Goal: Task Accomplishment & Management: Manage account settings

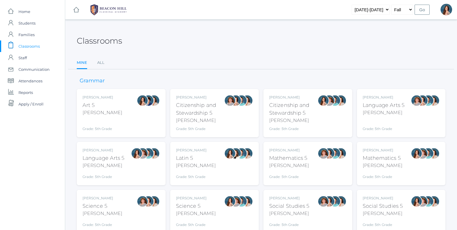
scroll to position [24, 0]
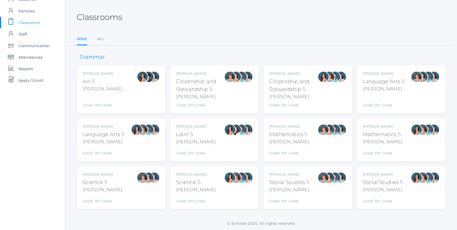
click at [200, 186] on div "Science 5" at bounding box center [196, 182] width 40 height 8
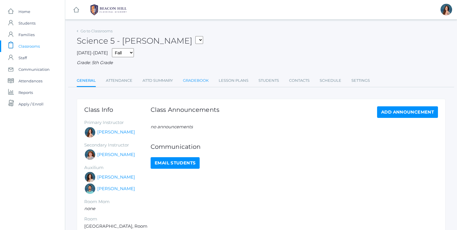
click at [196, 79] on link "Gradebook" at bounding box center [196, 81] width 26 height 12
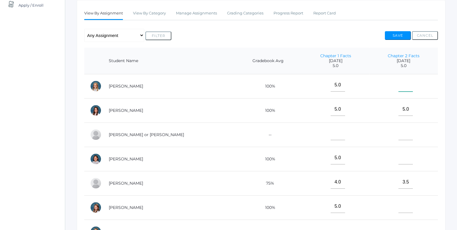
click at [401, 87] on input"] "text" at bounding box center [406, 85] width 14 height 13
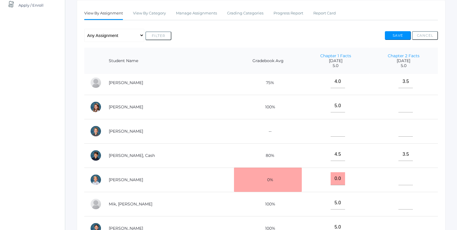
scroll to position [103, 0]
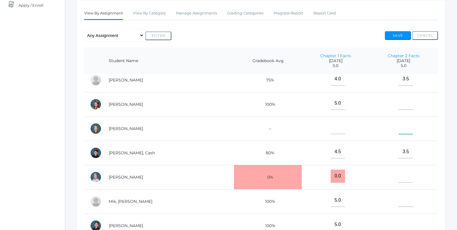
click at [399, 126] on input"] "text" at bounding box center [406, 127] width 14 height 13
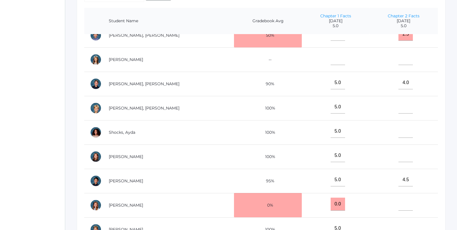
scroll to position [191, 0]
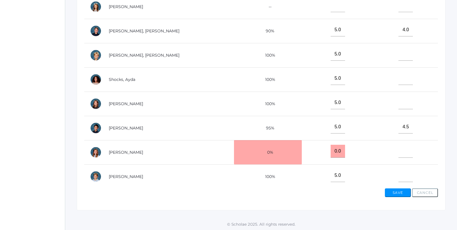
type input"] "5"
click at [390, 192] on button "Save" at bounding box center [398, 192] width 26 height 9
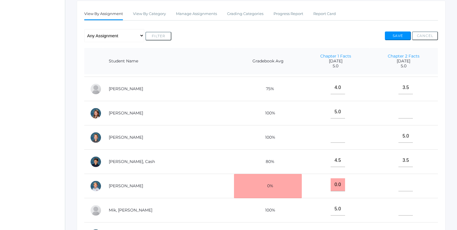
scroll to position [127, 0]
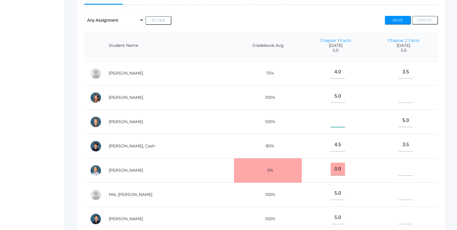
click at [331, 118] on input"] "text" at bounding box center [338, 120] width 14 height 13
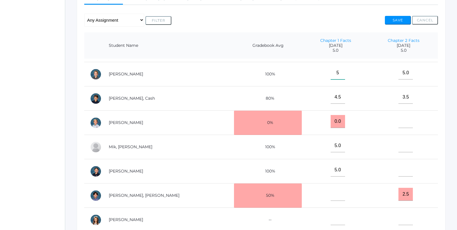
scroll to position [144, 0]
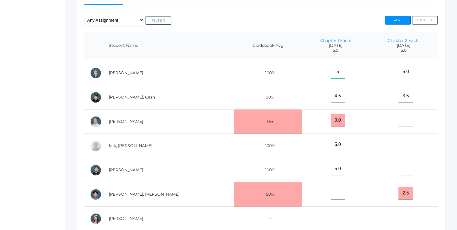
type input"] "5"
click at [331, 193] on input"] "text" at bounding box center [338, 193] width 14 height 13
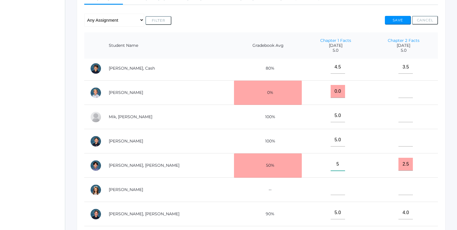
scroll to position [177, 0]
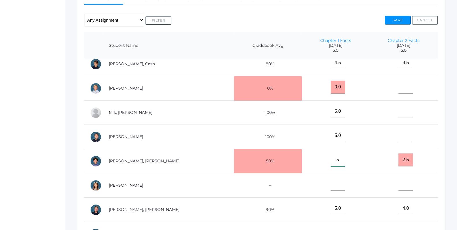
type input"] "5"
click at [331, 183] on input"] "text" at bounding box center [338, 184] width 14 height 13
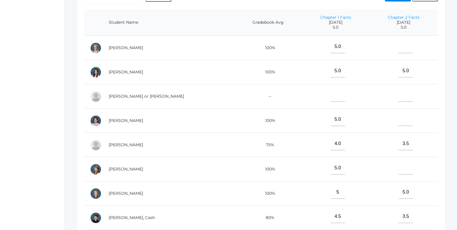
scroll to position [146, 0]
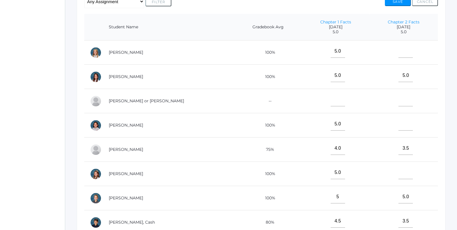
type input"] "5"
click at [331, 101] on input"] "text" at bounding box center [338, 99] width 14 height 13
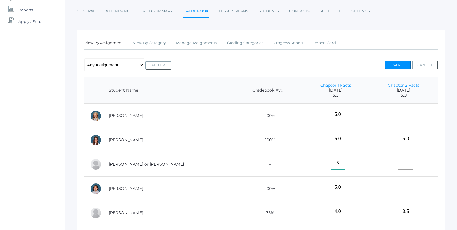
scroll to position [77, 0]
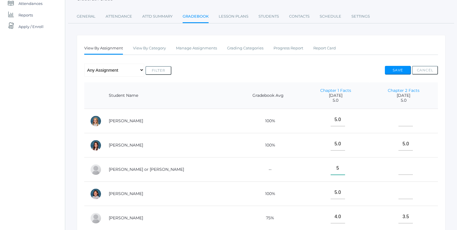
type input"] "5"
click at [391, 66] on button "Save" at bounding box center [398, 70] width 26 height 9
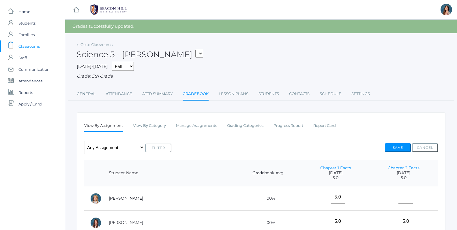
select select "1967"
click option "05LA - Language Arts 5 Salazar" at bounding box center [0, 0] width 0 height 0
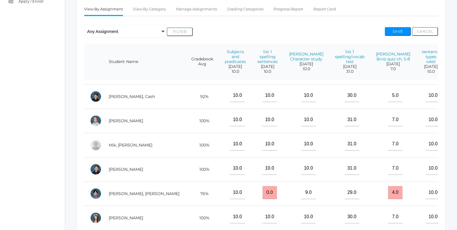
scroll to position [179, 0]
